Goal: Task Accomplishment & Management: Use online tool/utility

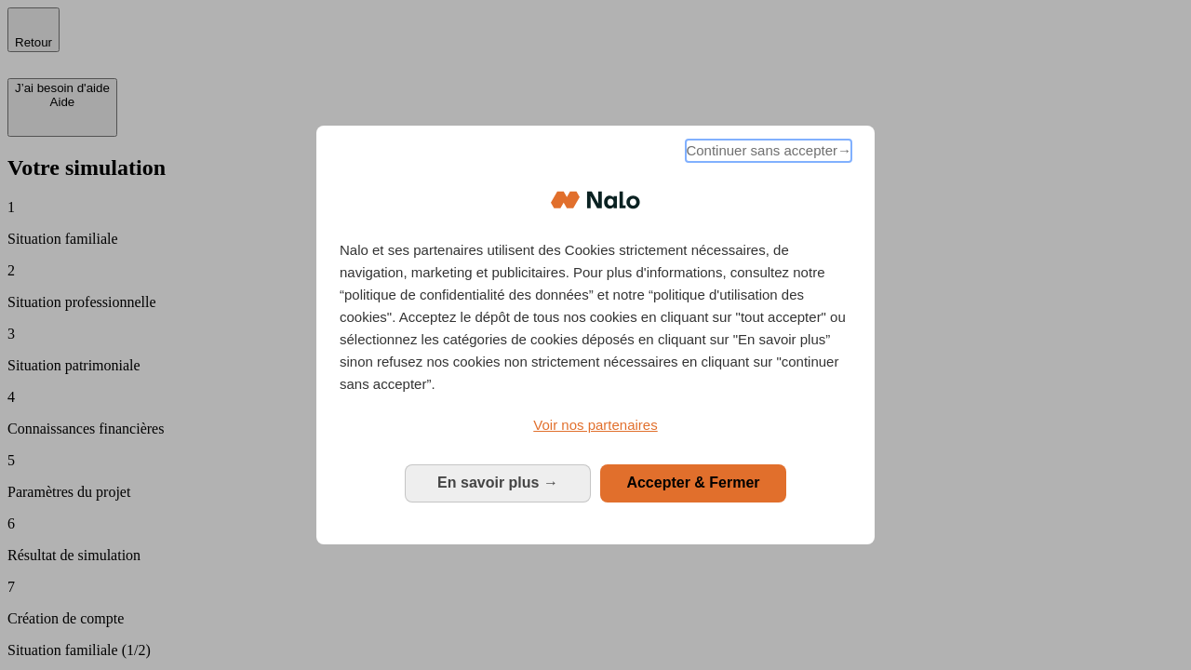
click at [767, 153] on span "Continuer sans accepter →" at bounding box center [769, 151] width 166 height 22
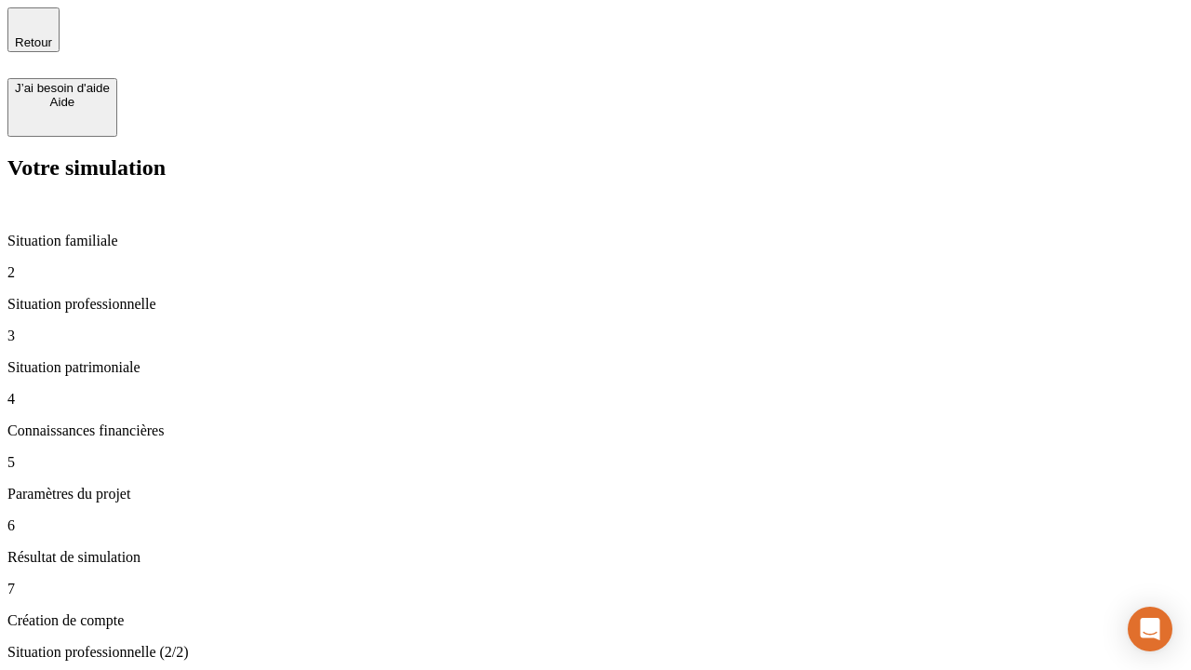
type input "30 000"
type input "40 000"
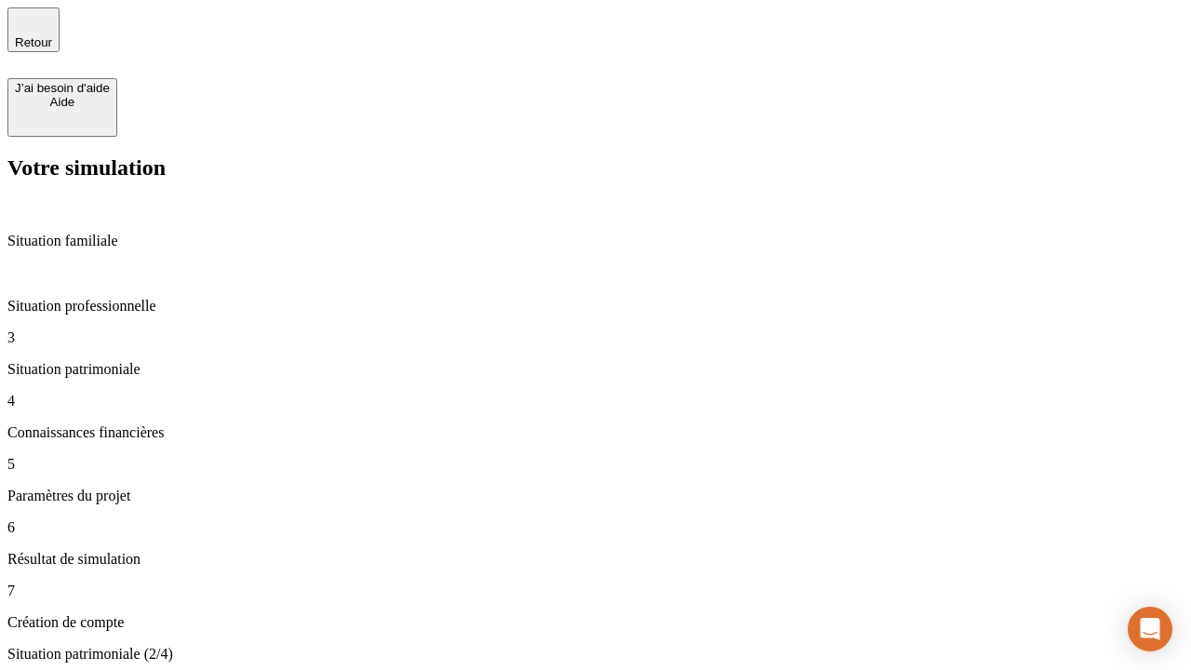
type input "1 100"
type input "20"
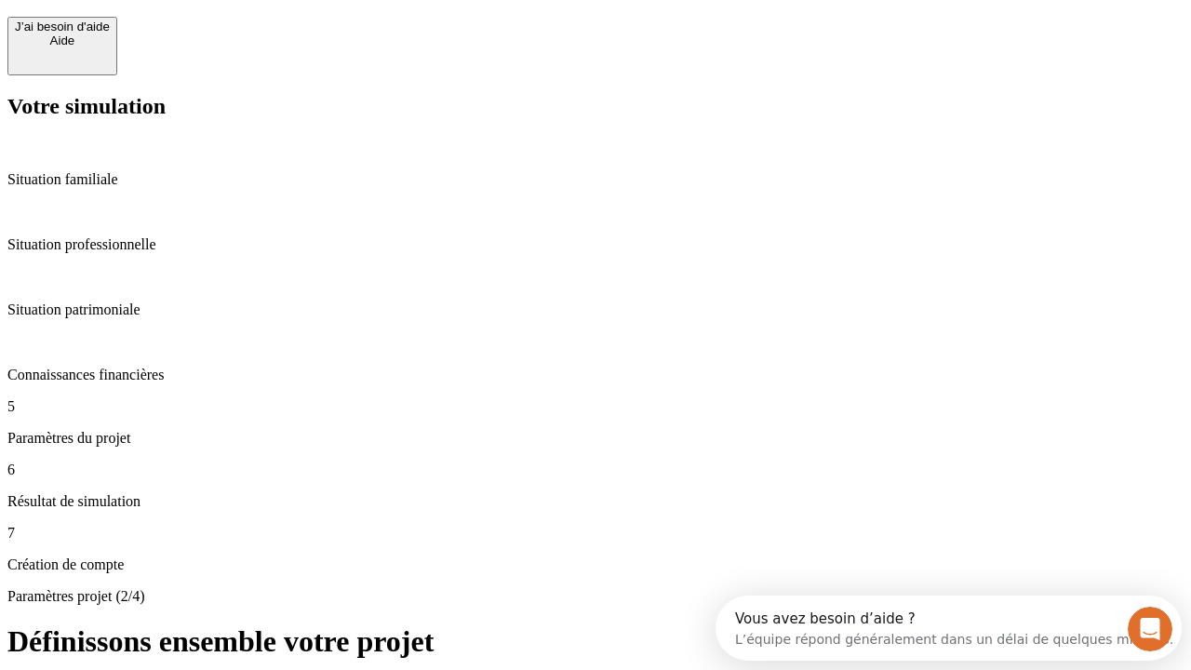
scroll to position [17, 0]
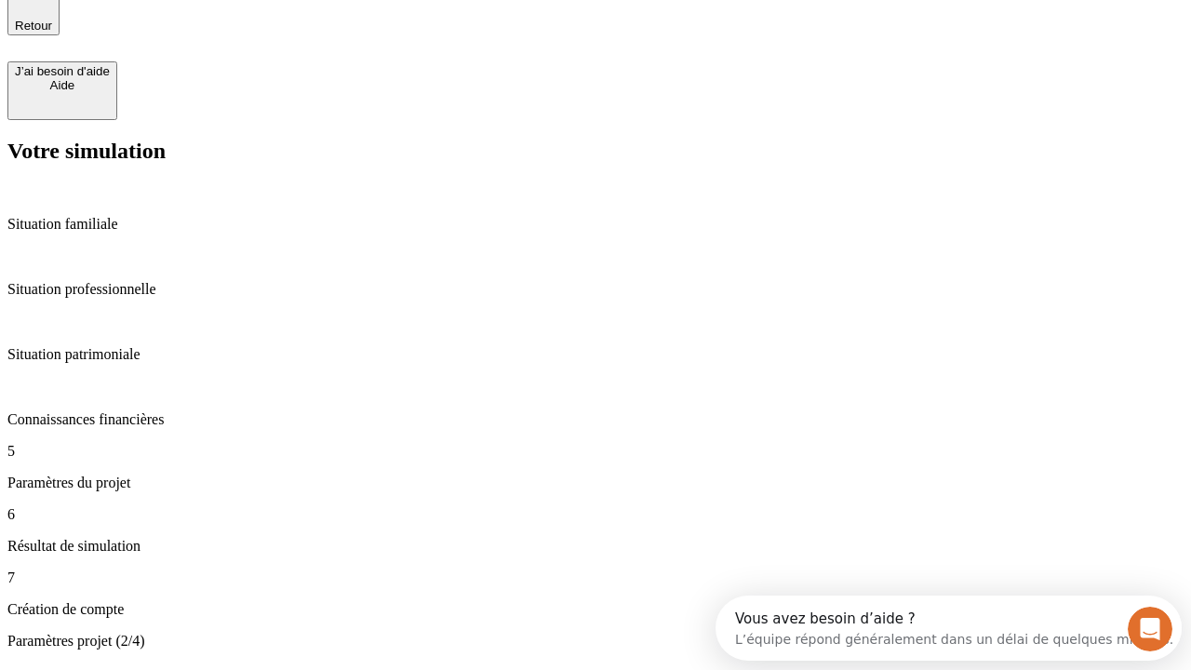
type input "40"
type input "62"
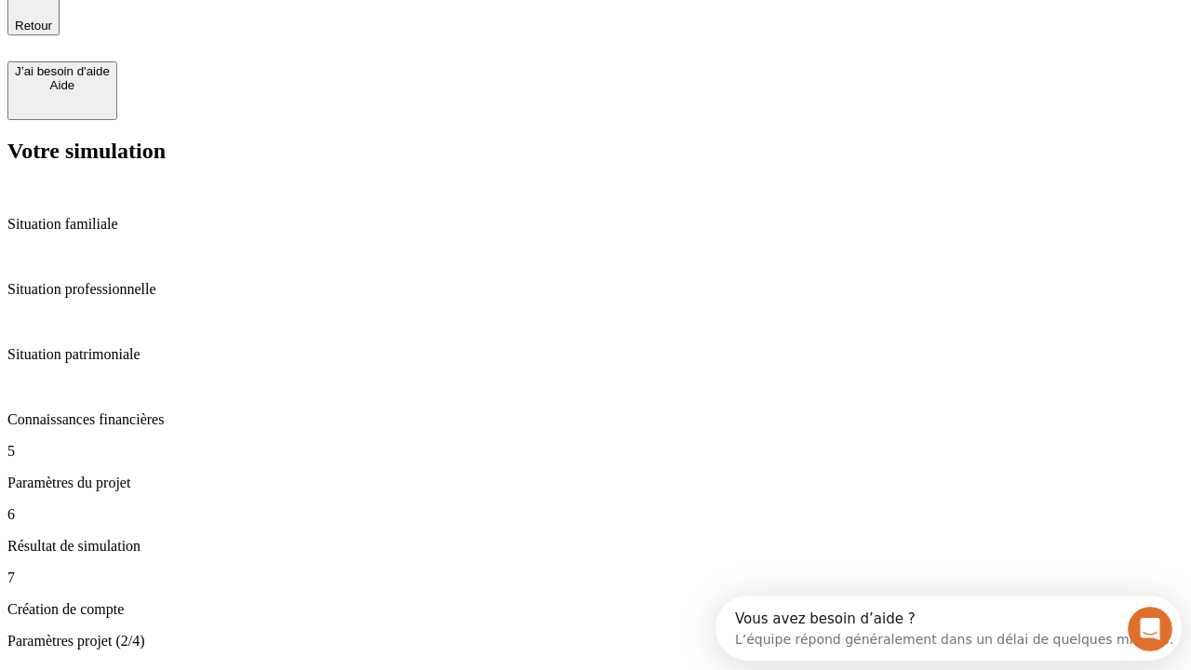
type input "50 000"
type input "640"
